Goal: Information Seeking & Learning: Check status

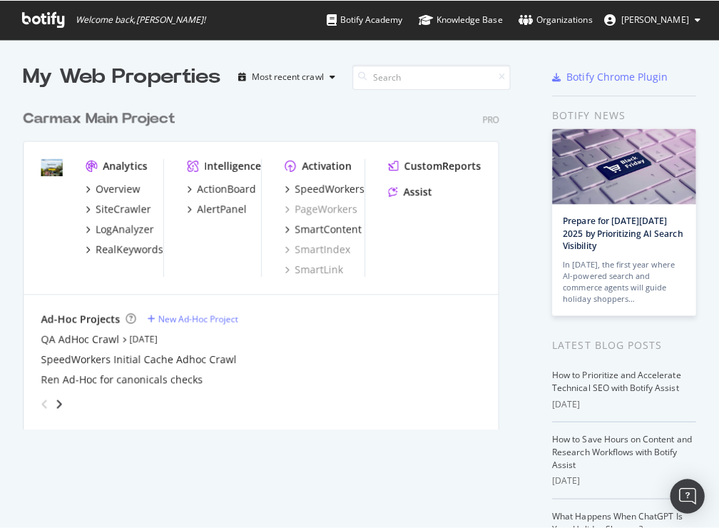
scroll to position [335, 496]
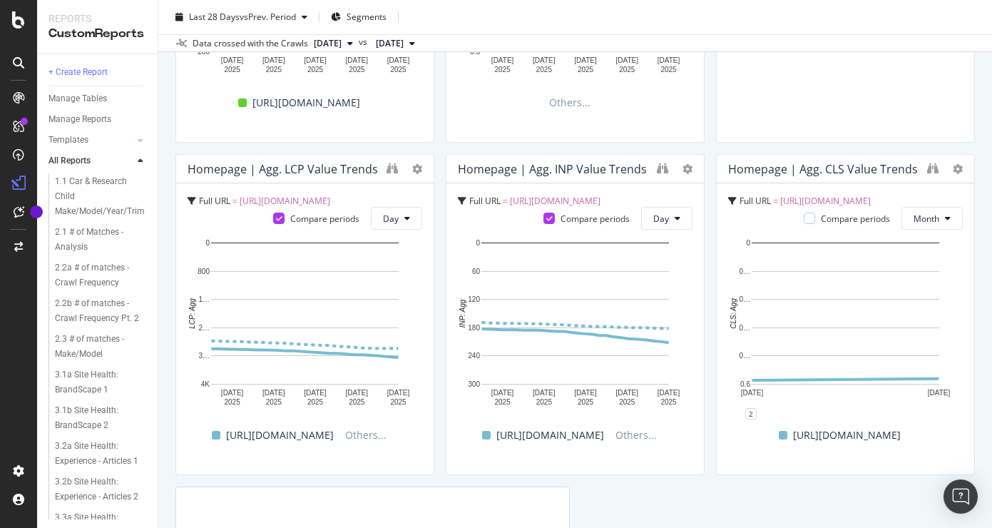
scroll to position [650, 0]
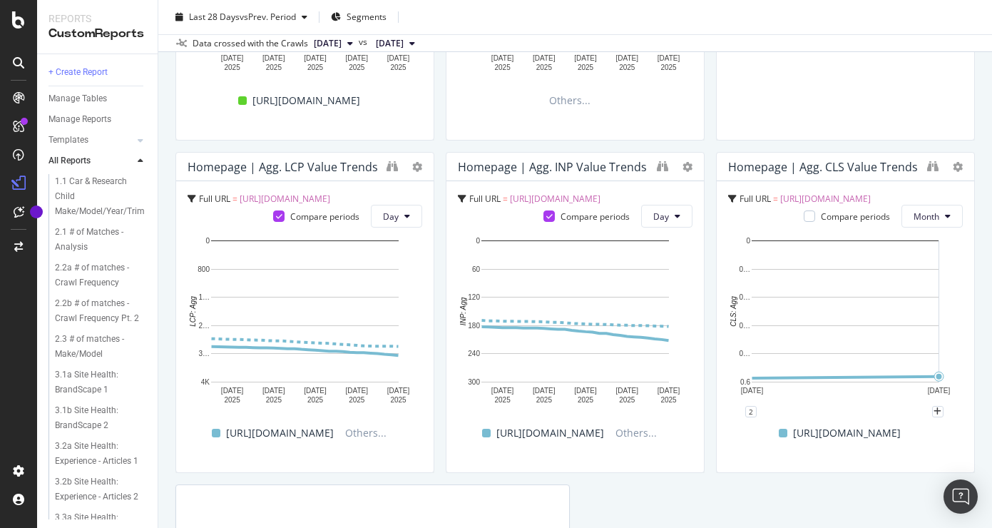
click at [718, 403] on rect "A chart." at bounding box center [845, 322] width 235 height 178
click at [718, 164] on div "Homepage | Agg. CLS Value Trends" at bounding box center [823, 167] width 190 height 14
click at [718, 443] on div "[URL][DOMAIN_NAME]" at bounding box center [839, 433] width 235 height 21
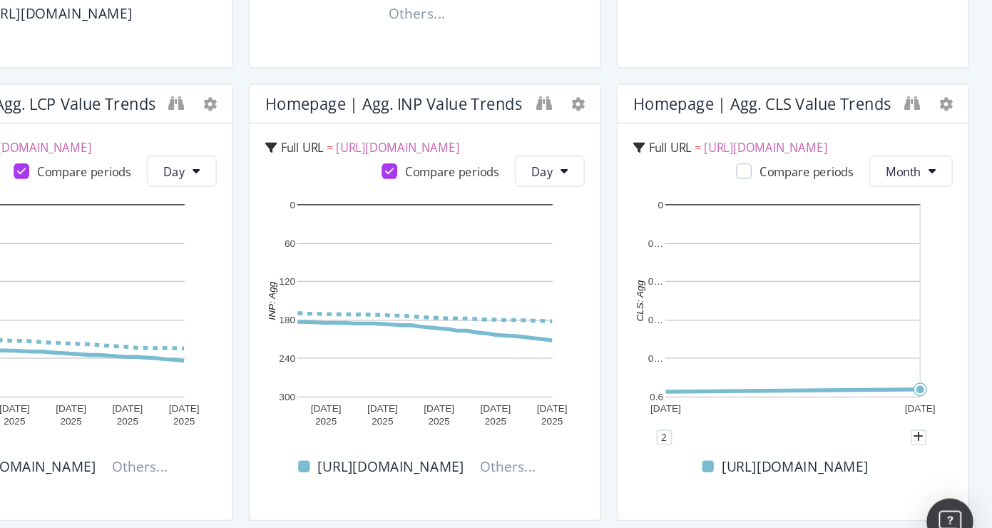
scroll to position [635, 0]
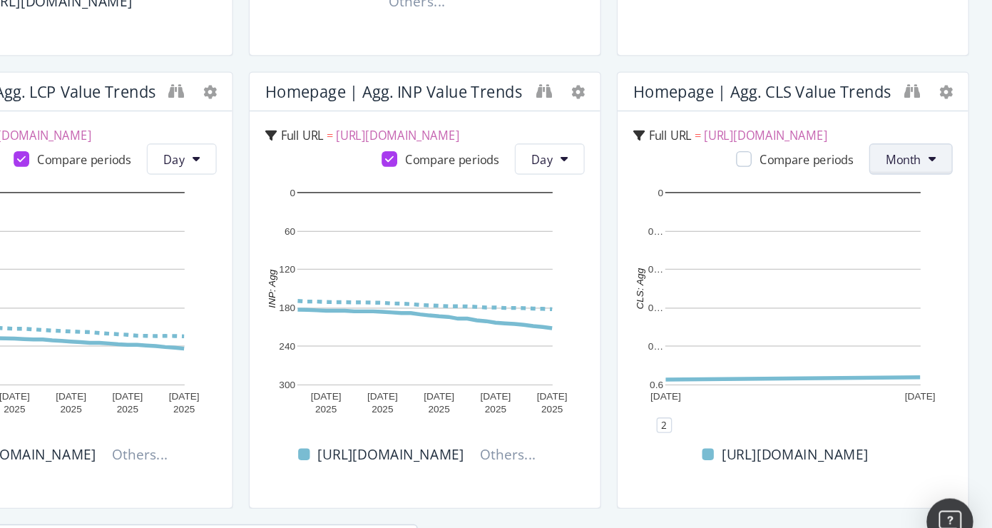
click at [718, 237] on button "Month" at bounding box center [931, 230] width 61 height 23
click at [718, 314] on span "Month" at bounding box center [927, 311] width 28 height 13
click at [718, 229] on button "Month" at bounding box center [931, 230] width 61 height 23
click at [718, 255] on span "Day" at bounding box center [927, 258] width 28 height 13
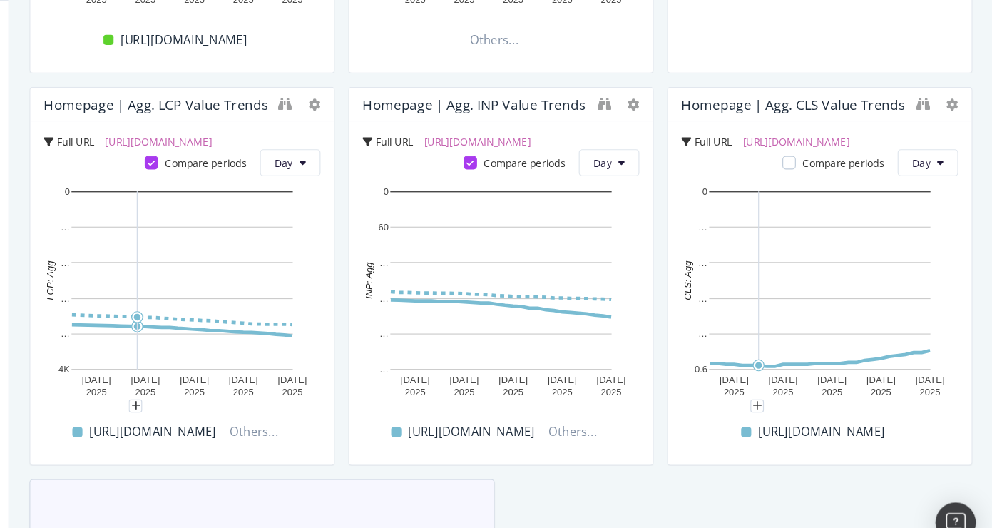
scroll to position [0, 0]
